Goal: Task Accomplishment & Management: Manage account settings

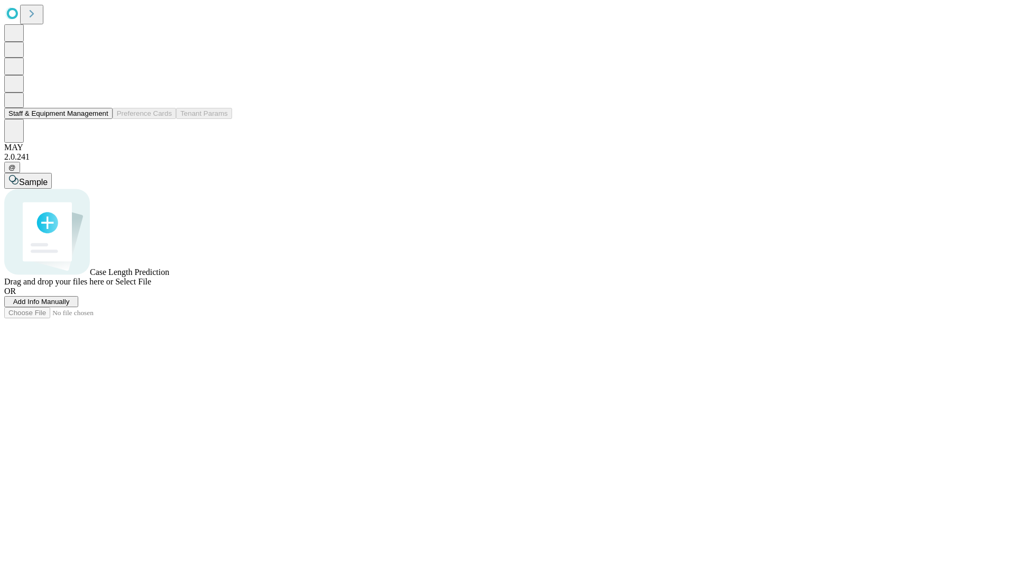
click at [101, 119] on button "Staff & Equipment Management" at bounding box center [58, 113] width 108 height 11
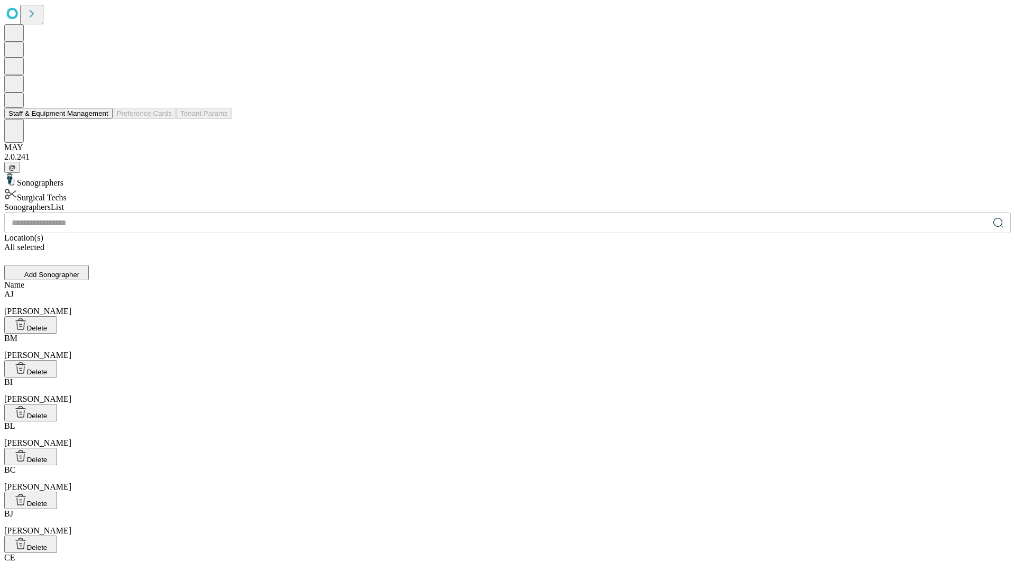
click at [101, 119] on button "Staff & Equipment Management" at bounding box center [58, 113] width 108 height 11
